Goal: Transaction & Acquisition: Purchase product/service

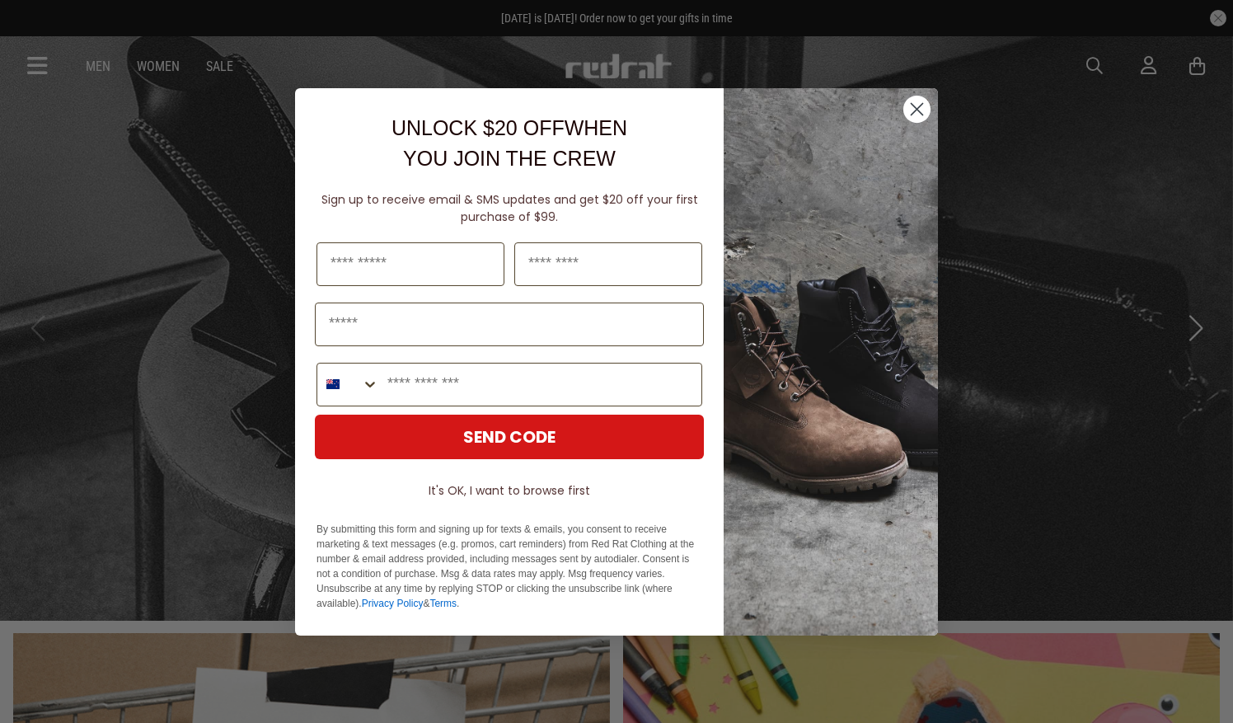
click at [917, 107] on circle "Close dialog" at bounding box center [917, 108] width 27 height 27
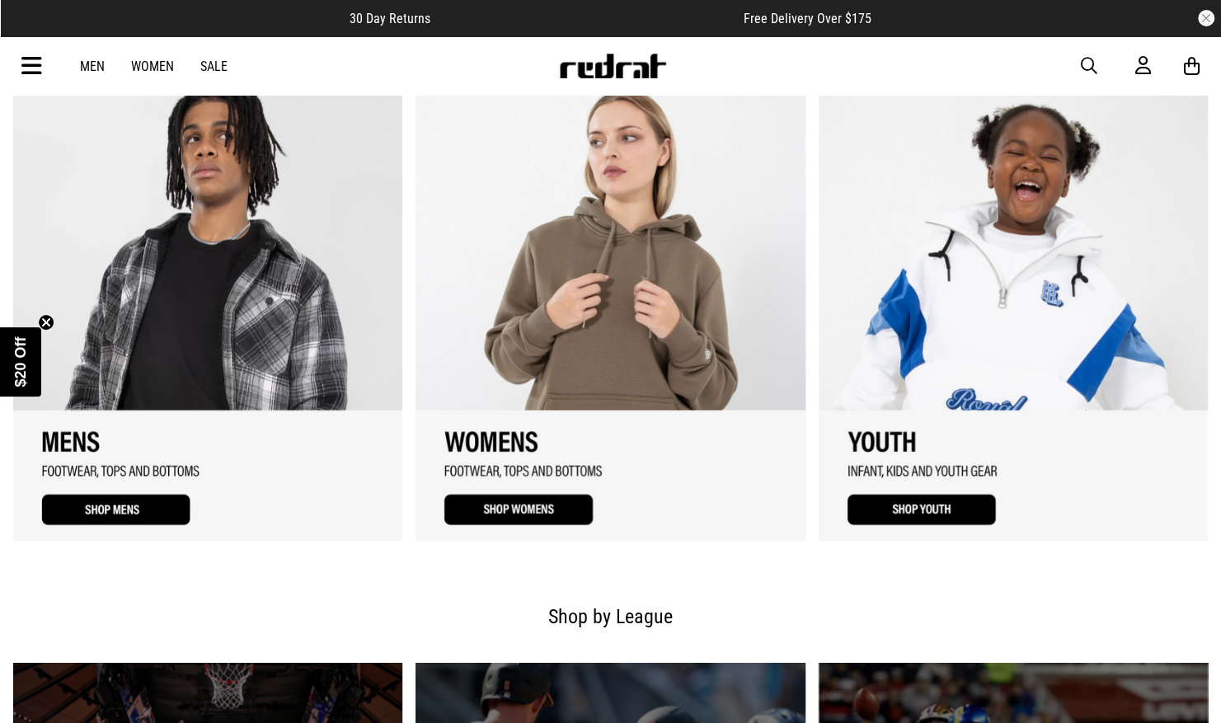
scroll to position [1110, 0]
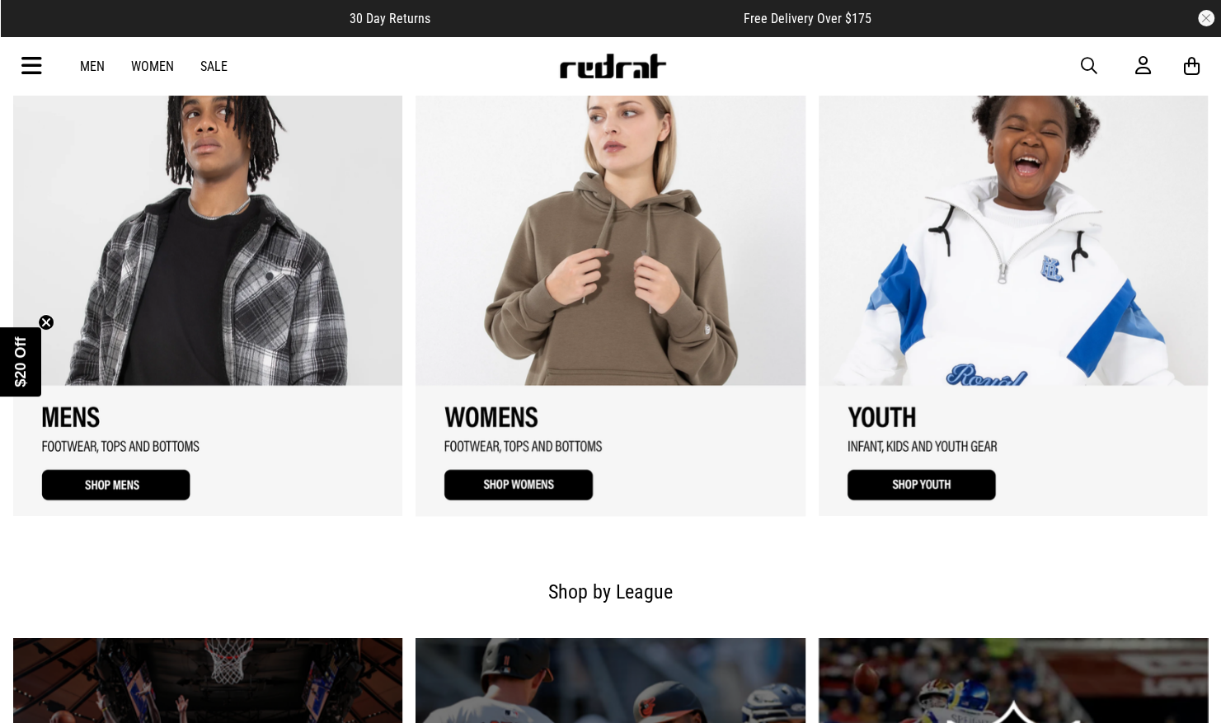
click at [940, 481] on link "3 / 3" at bounding box center [1013, 287] width 389 height 457
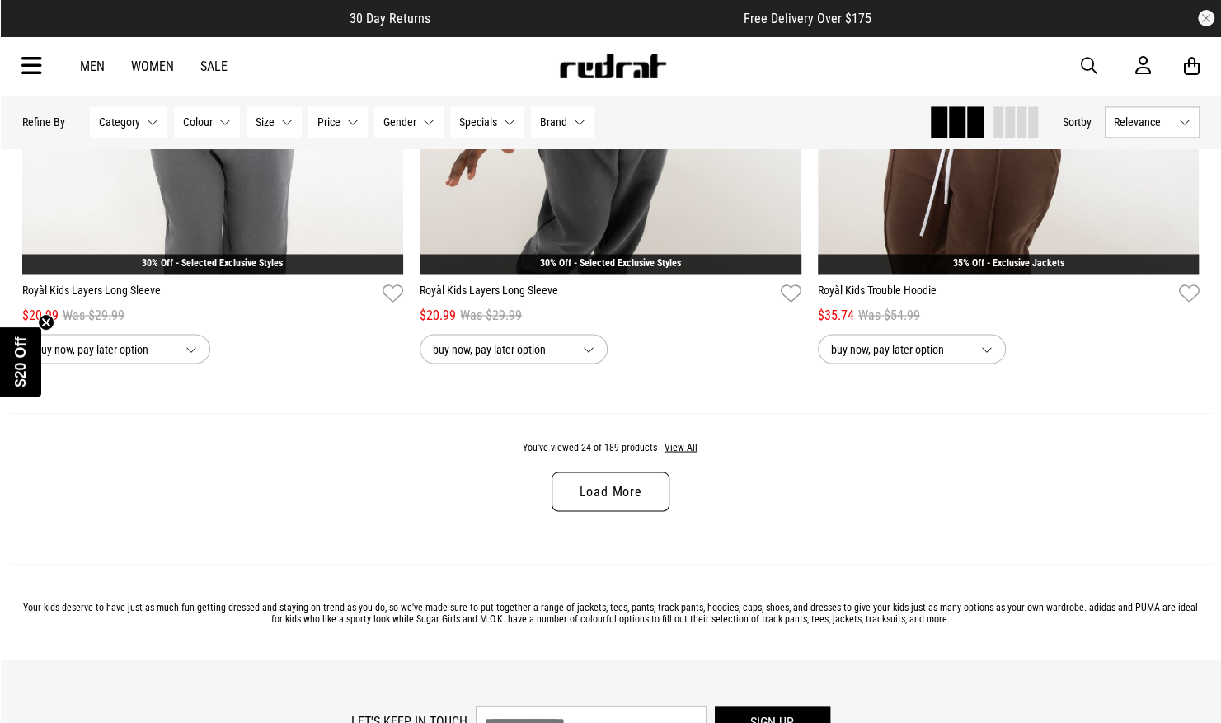
scroll to position [5180, 0]
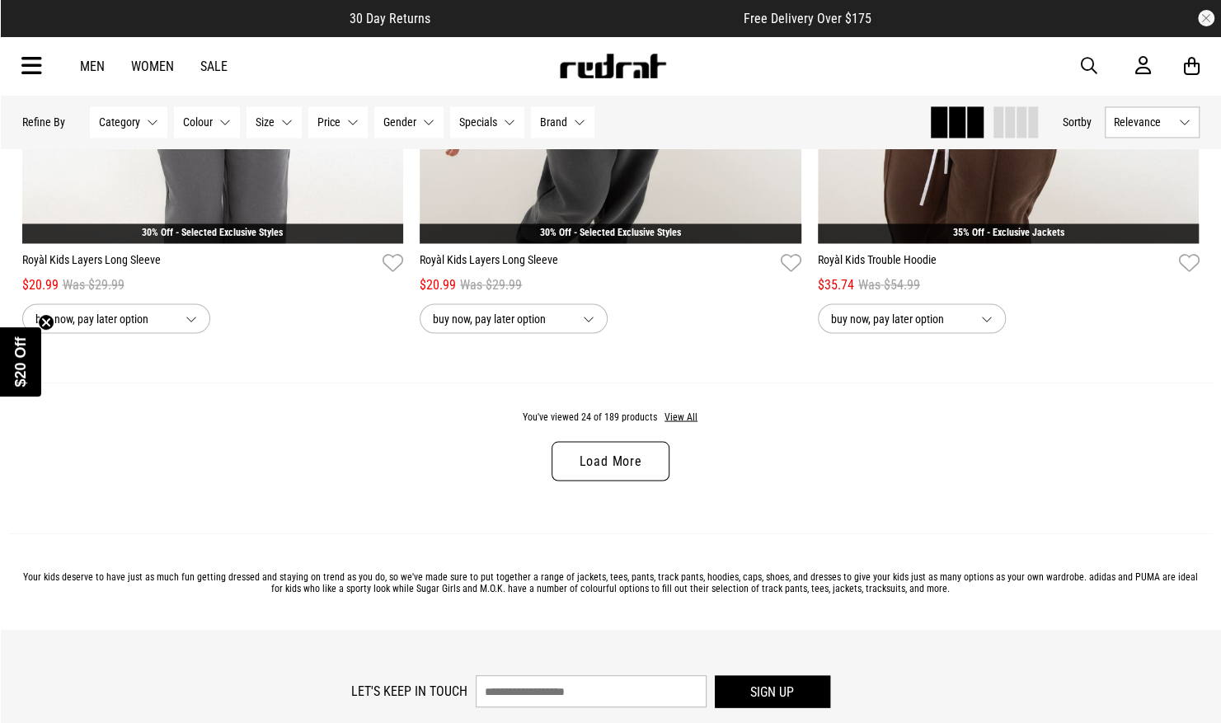
click at [604, 458] on link "Load More" at bounding box center [610, 461] width 117 height 40
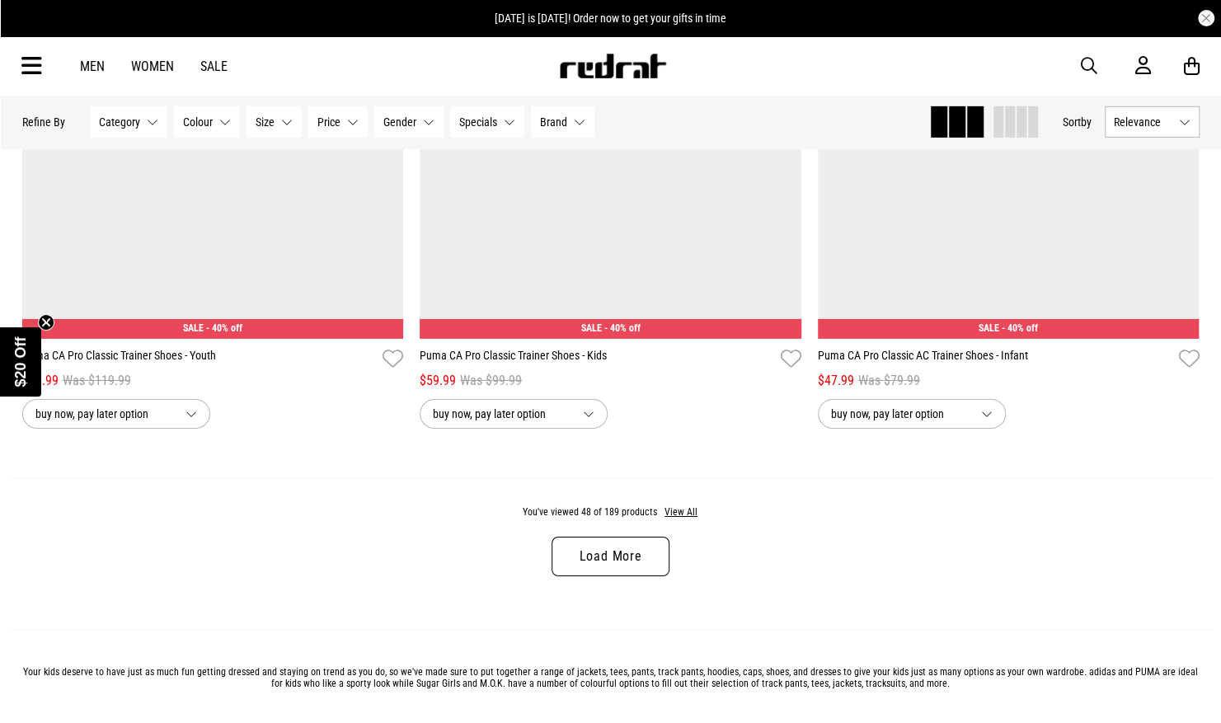
scroll to position [10322, 0]
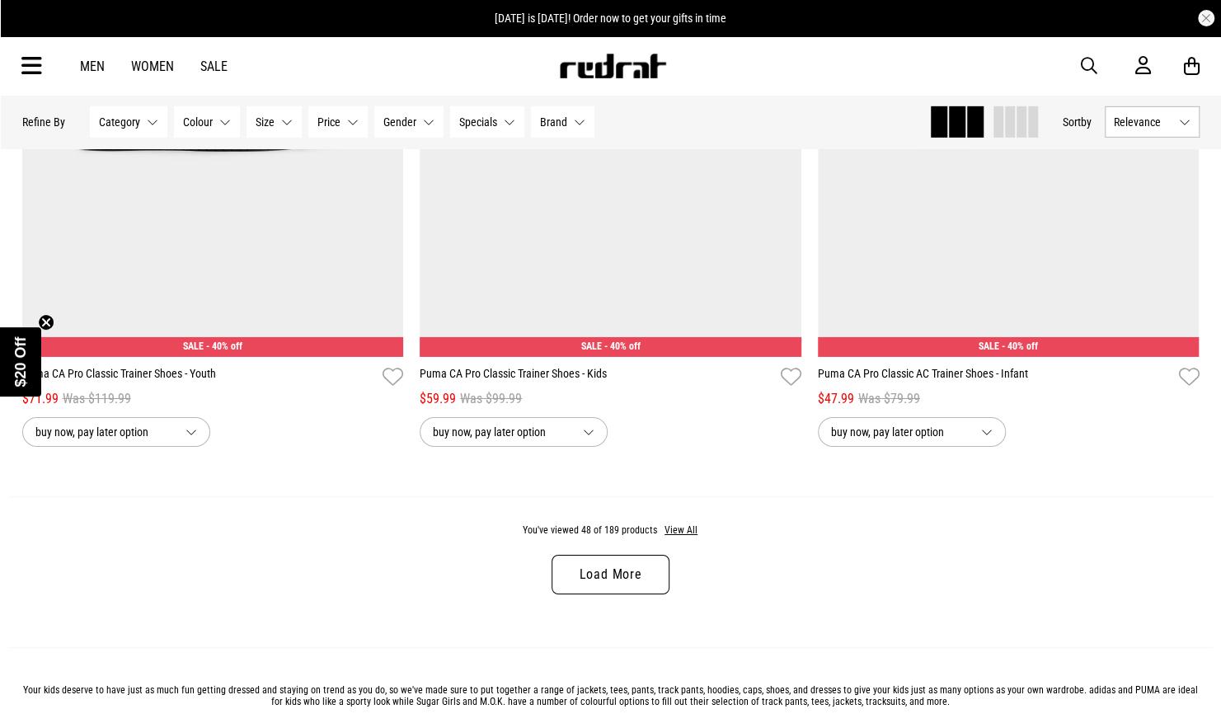
click at [628, 575] on link "Load More" at bounding box center [610, 575] width 117 height 40
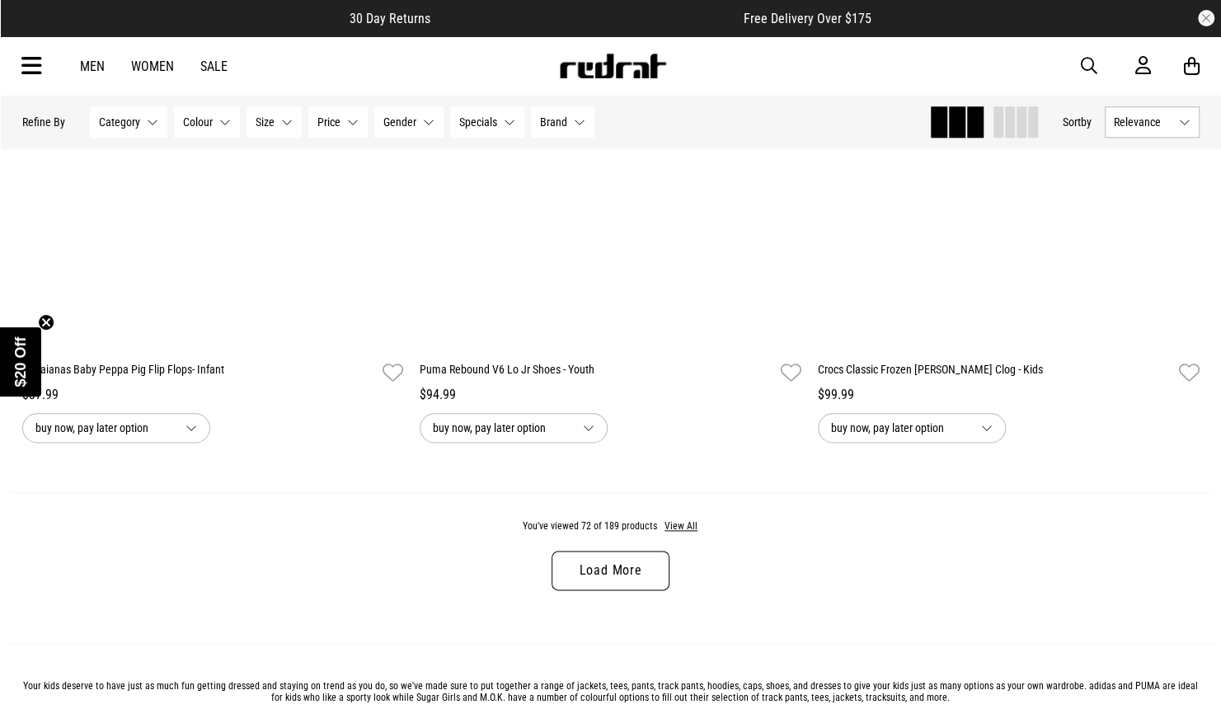
scroll to position [15624, 0]
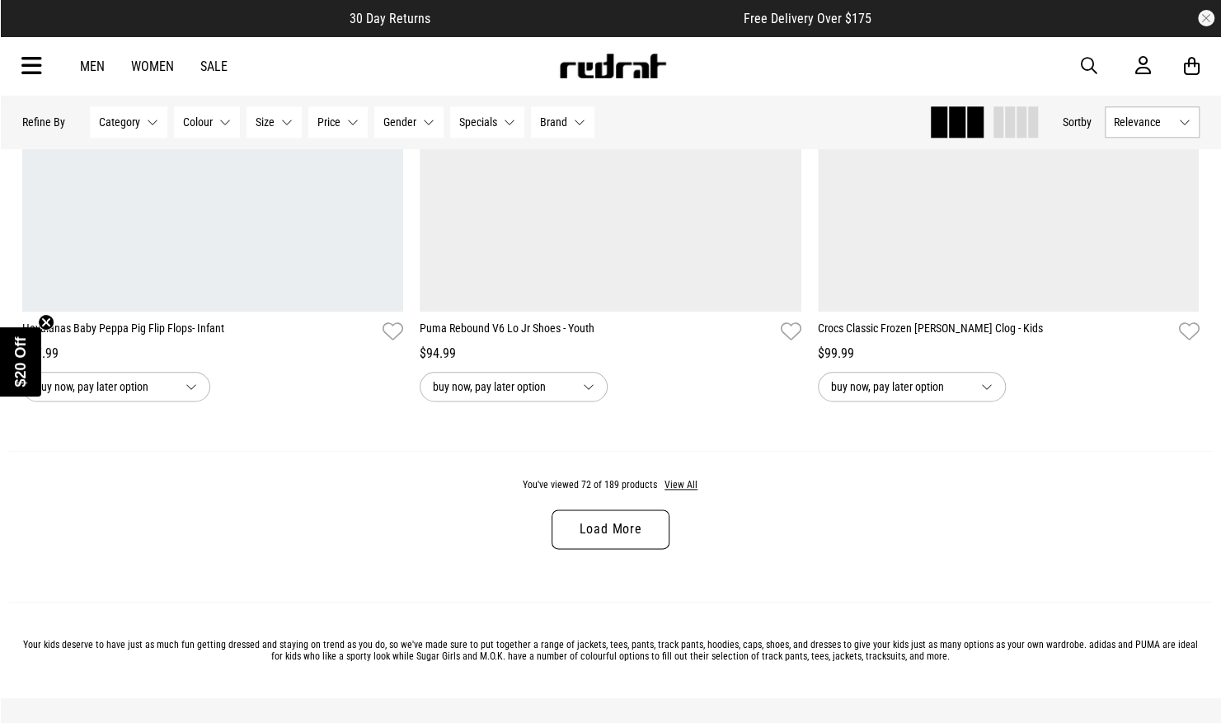
click at [617, 519] on link "Load More" at bounding box center [610, 530] width 117 height 40
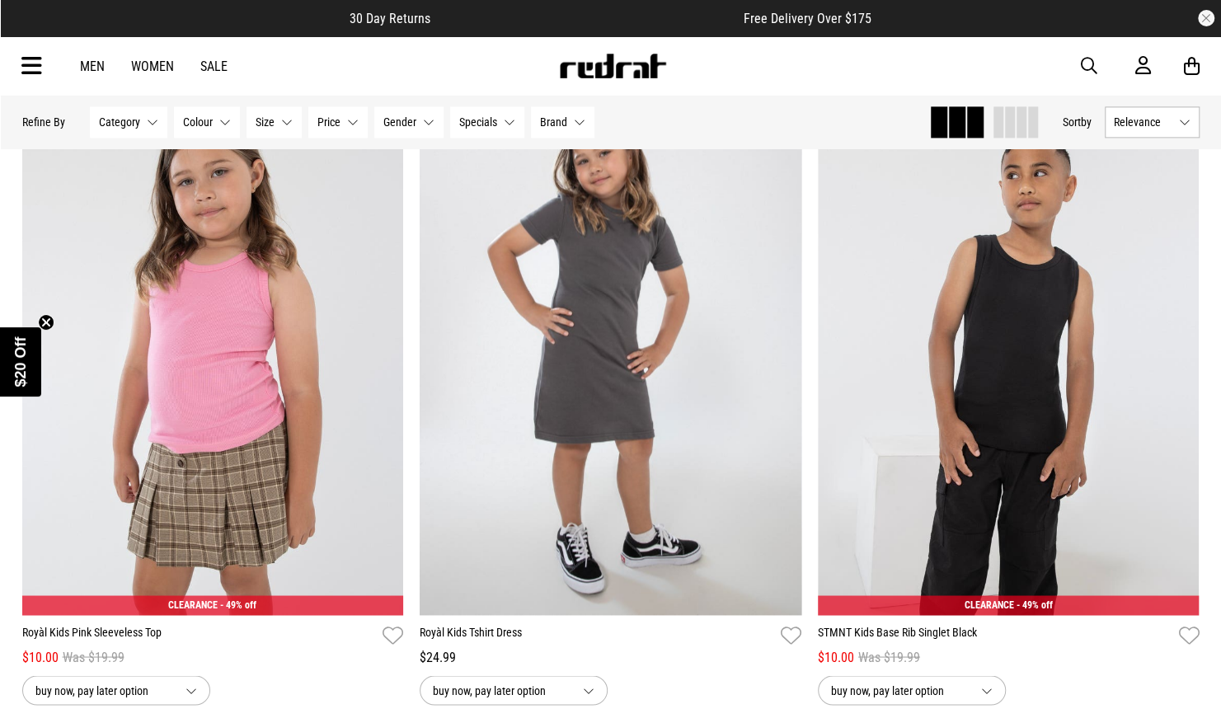
scroll to position [15960, 0]
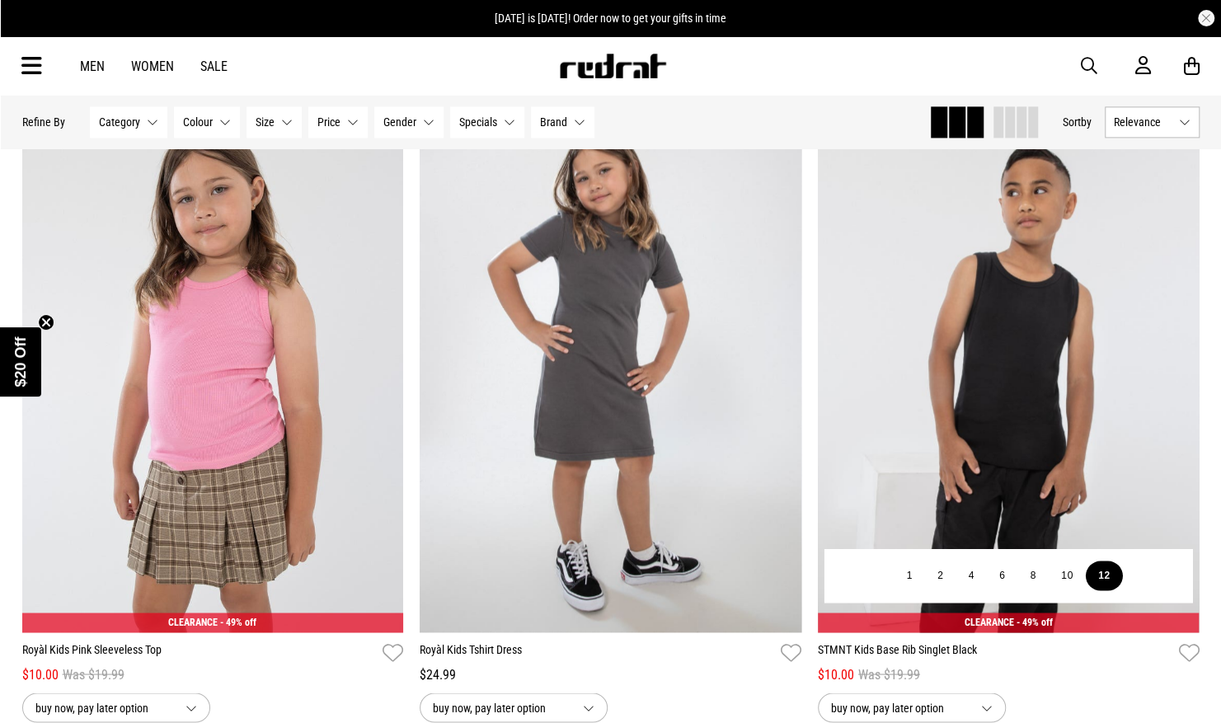
click at [1101, 581] on button "12" at bounding box center [1104, 576] width 37 height 30
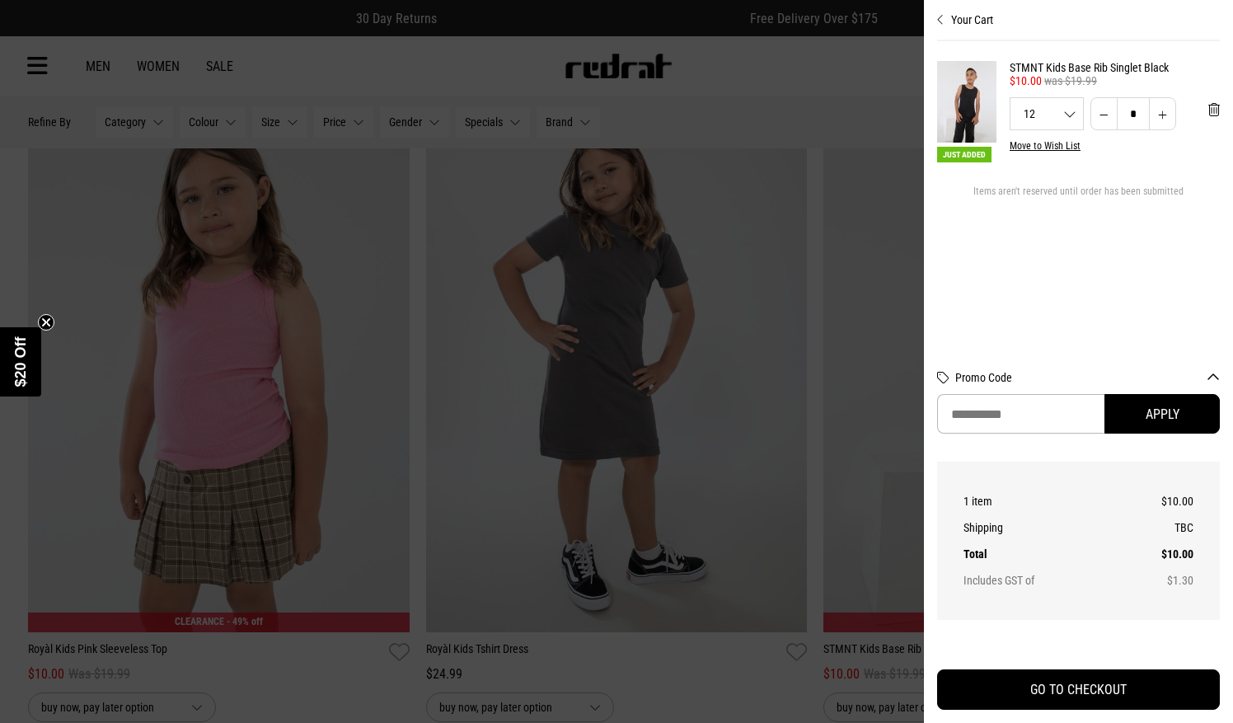
click at [787, 81] on div at bounding box center [616, 361] width 1233 height 723
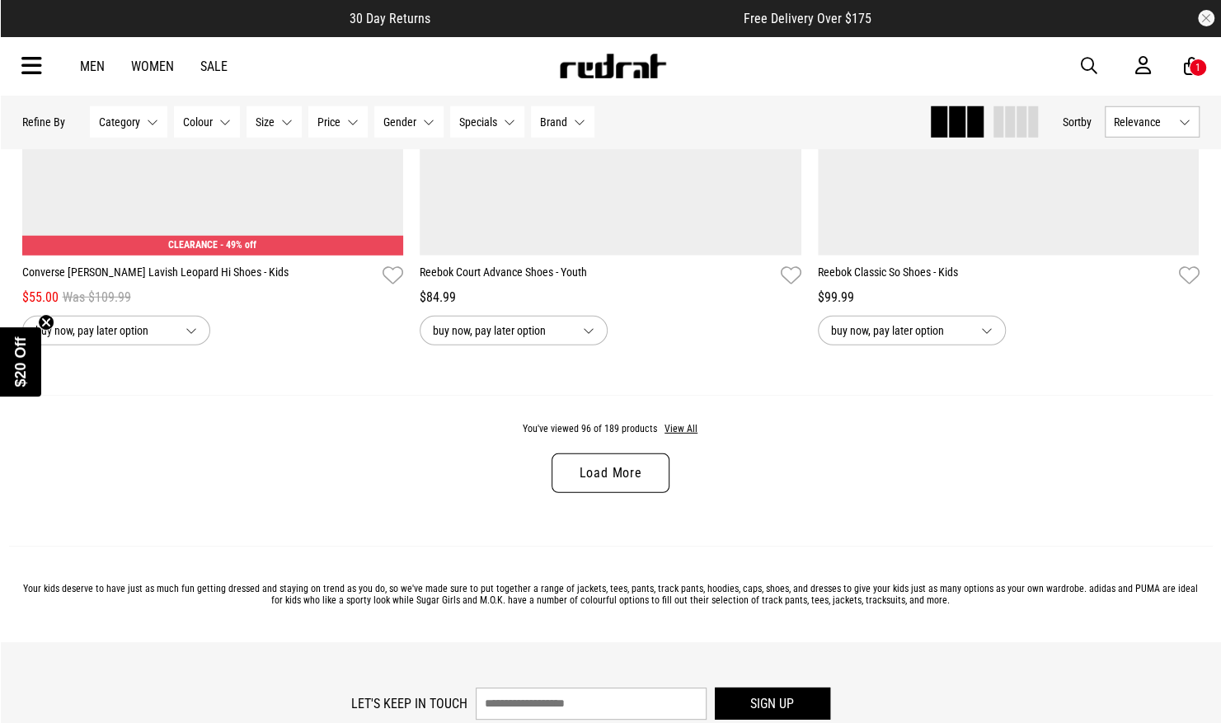
scroll to position [20971, 0]
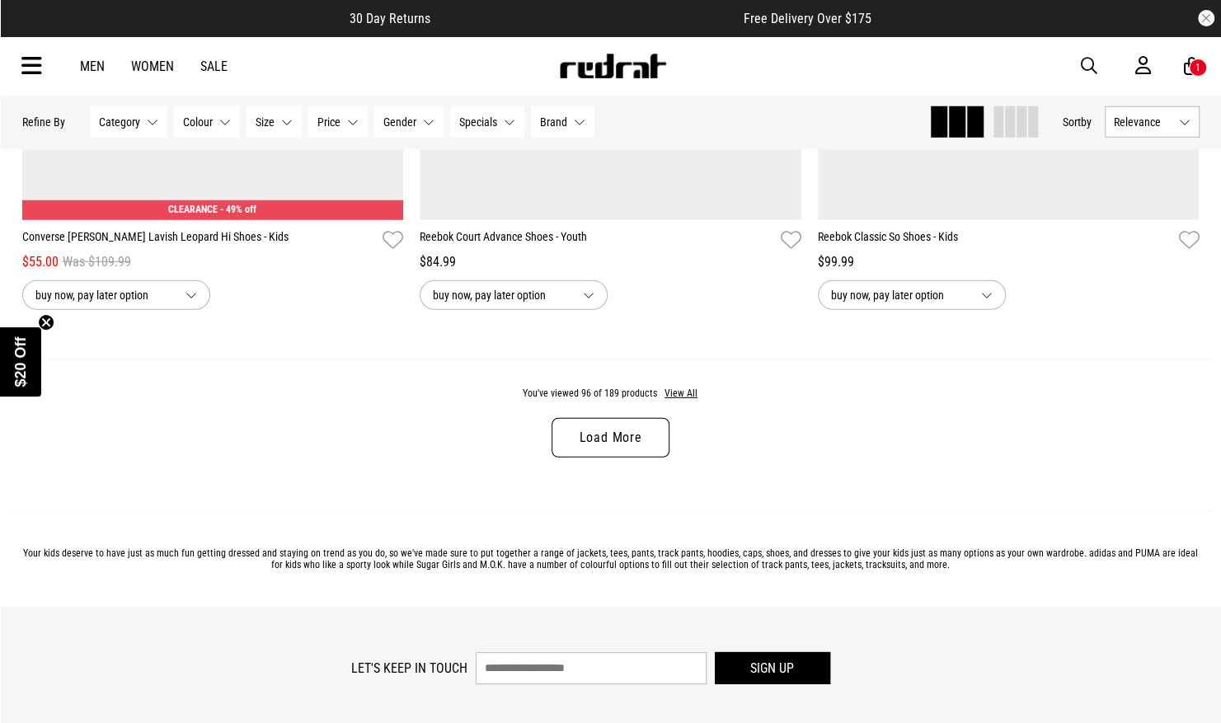
click at [617, 445] on link "Load More" at bounding box center [610, 438] width 117 height 40
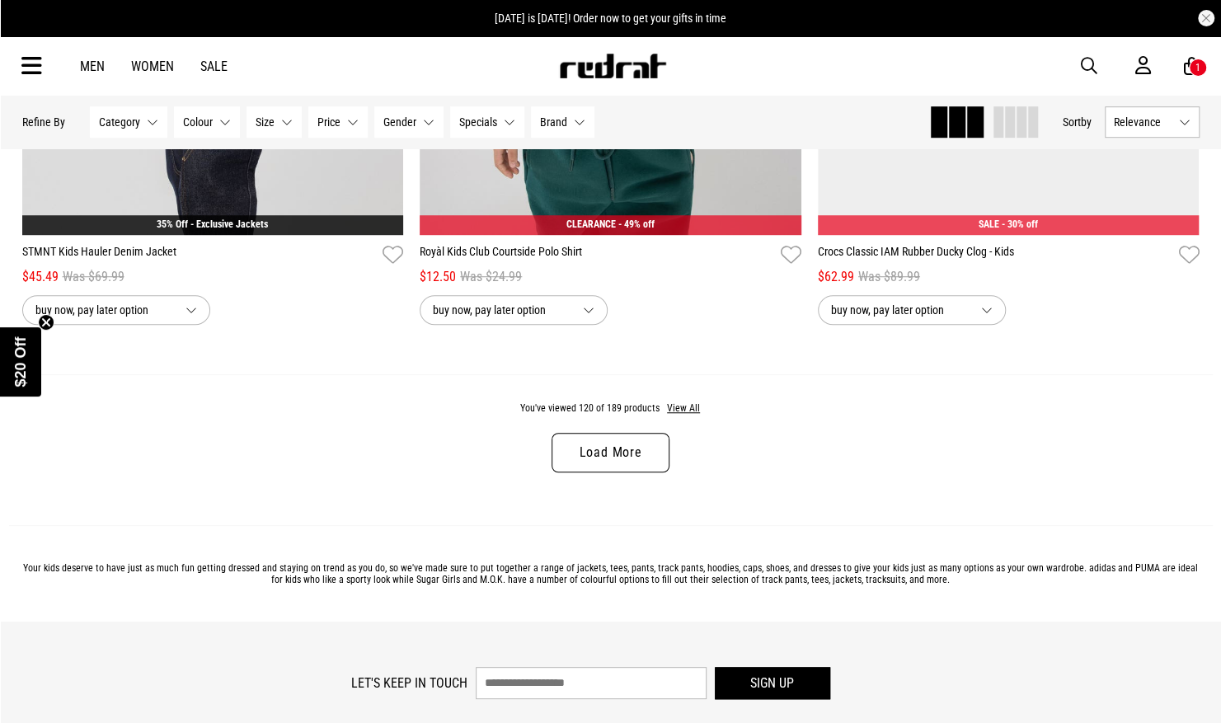
scroll to position [26276, 0]
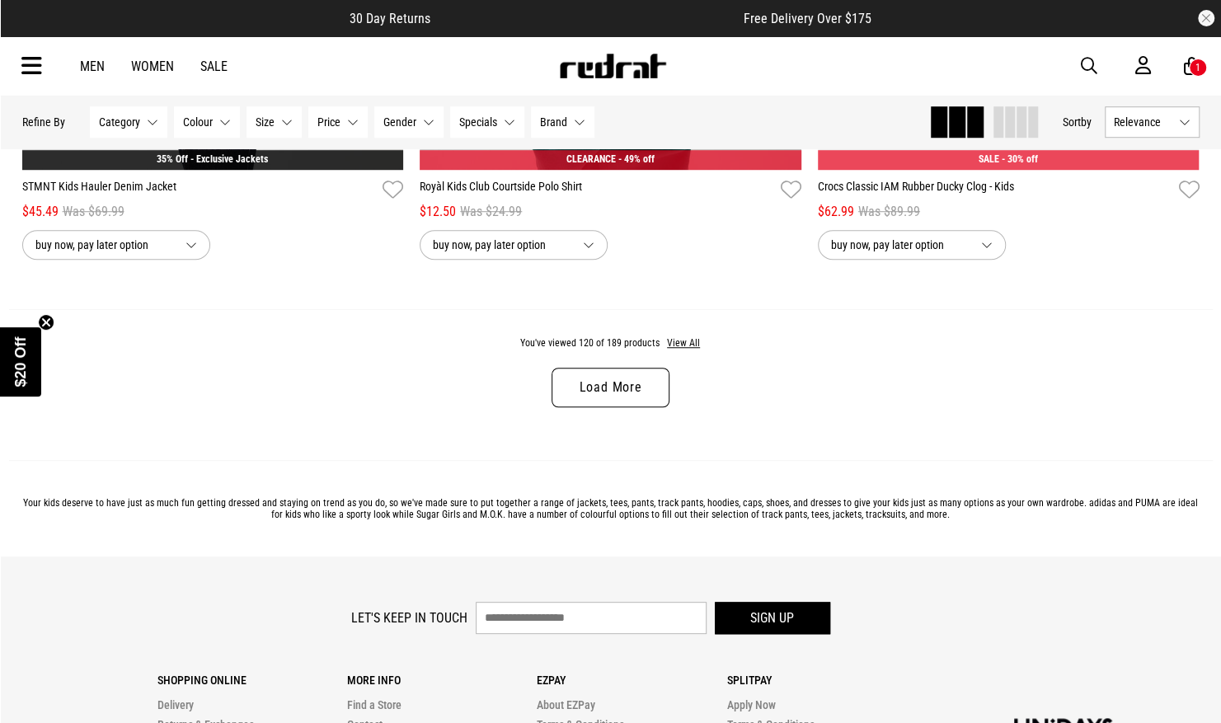
click at [610, 401] on link "Load More" at bounding box center [610, 388] width 117 height 40
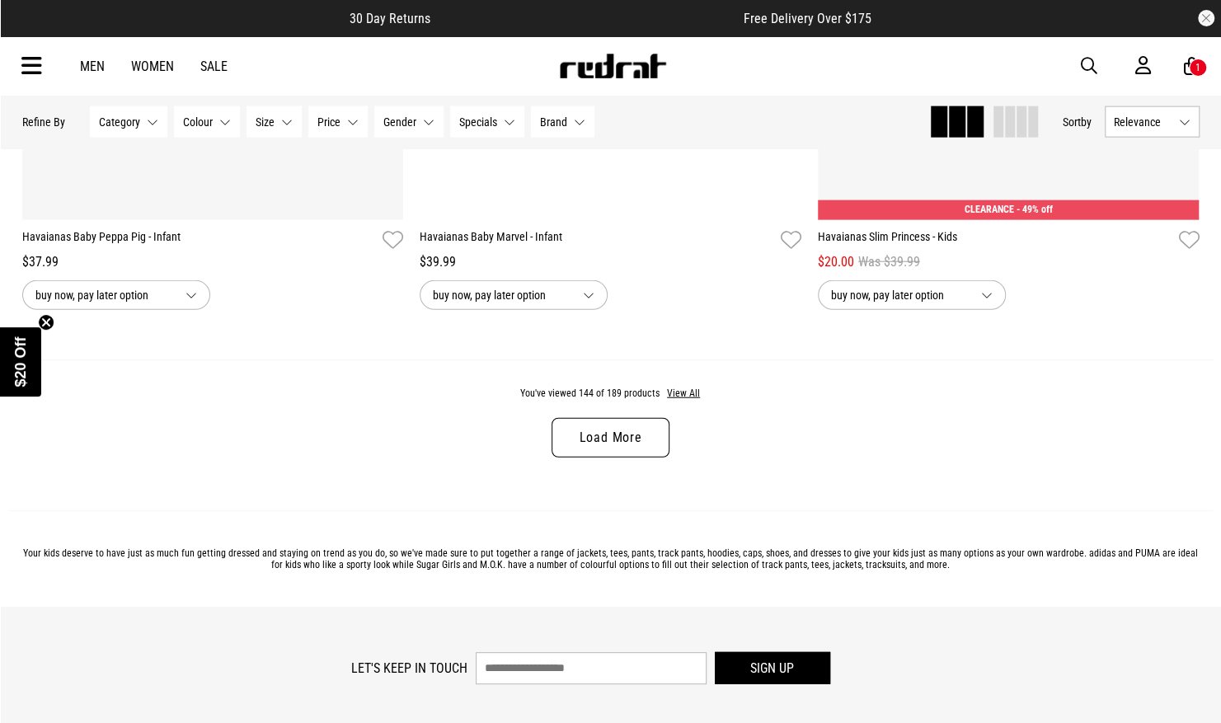
scroll to position [31533, 0]
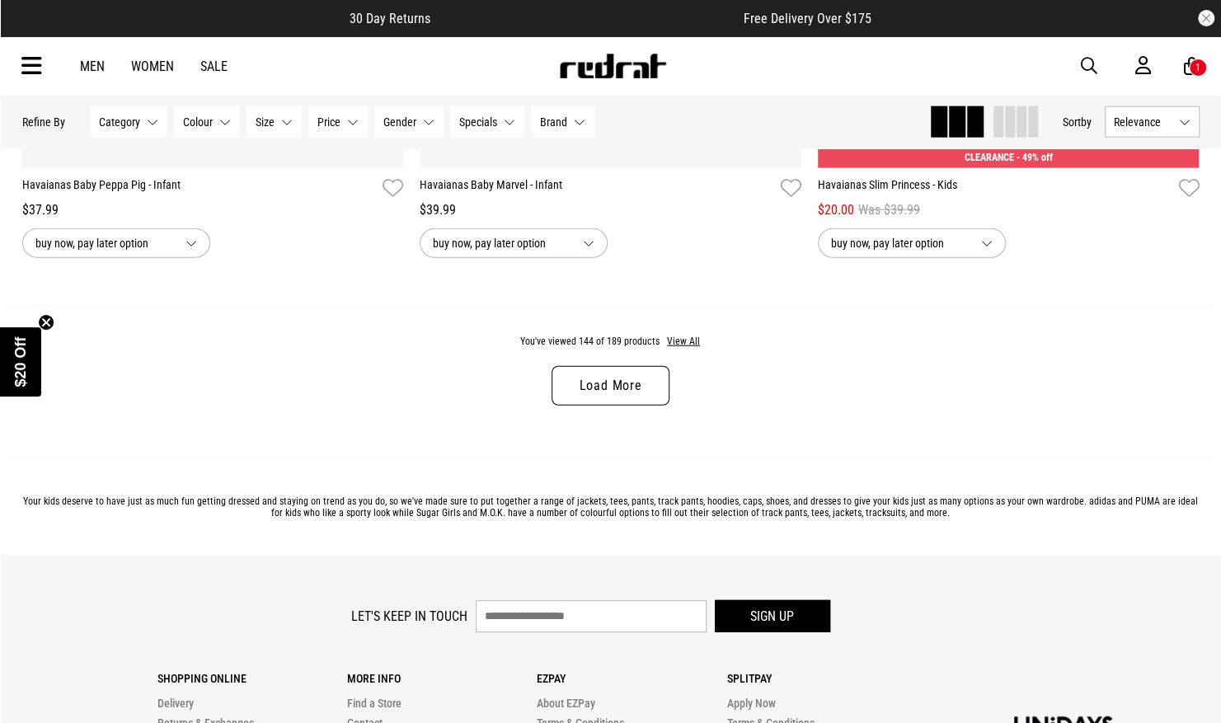
click at [612, 383] on link "Load More" at bounding box center [610, 386] width 117 height 40
